Goal: Task Accomplishment & Management: Use online tool/utility

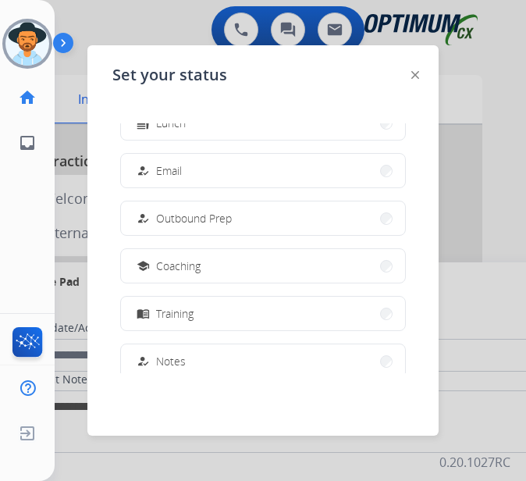
scroll to position [234, 0]
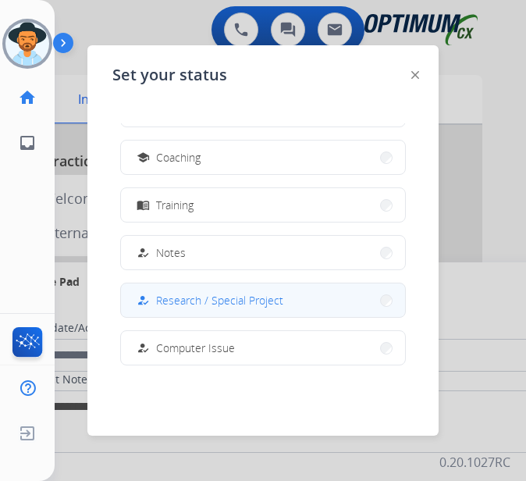
click at [245, 310] on button "how_to_reg Research / Special Project" at bounding box center [263, 300] width 284 height 34
